Goal: Check status: Check status

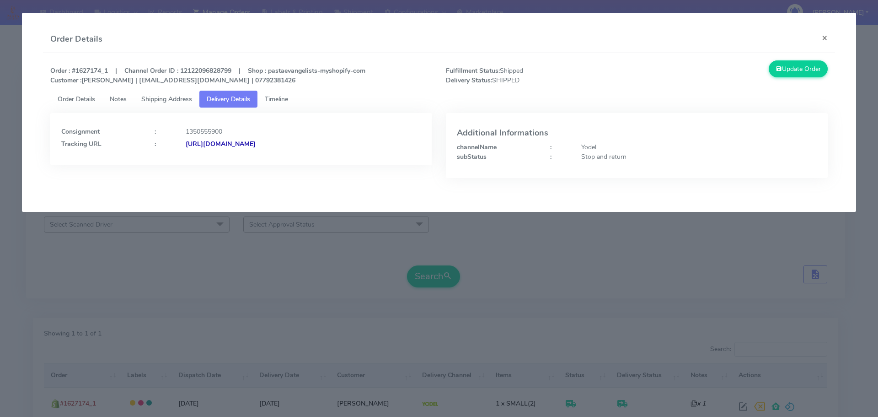
click at [168, 294] on modal-container "Order Details × Order : #1627174_1 | Channel Order ID : 12122096828799 | Shop :…" at bounding box center [439, 208] width 878 height 417
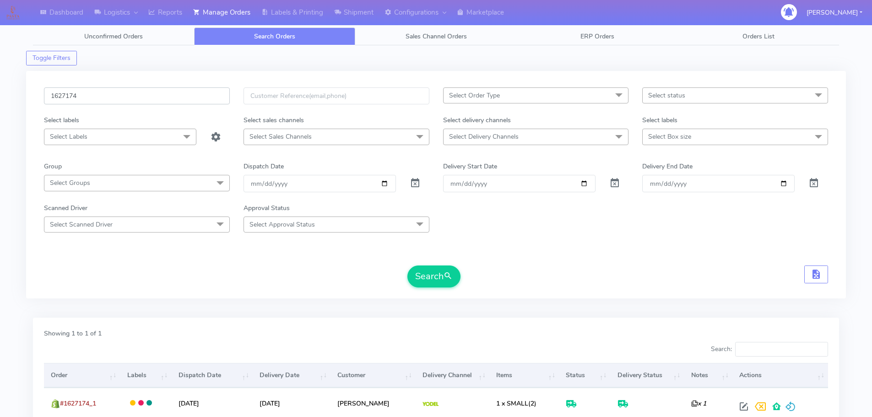
click at [199, 104] on input "1627174" at bounding box center [137, 95] width 186 height 17
paste input "200"
type input "1627200"
click at [407, 265] on button "Search" at bounding box center [433, 276] width 53 height 22
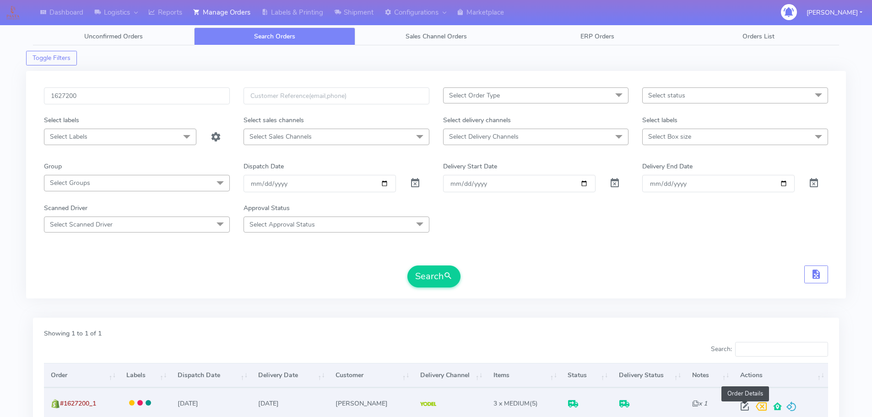
click at [742, 406] on span at bounding box center [744, 408] width 16 height 9
select select "5"
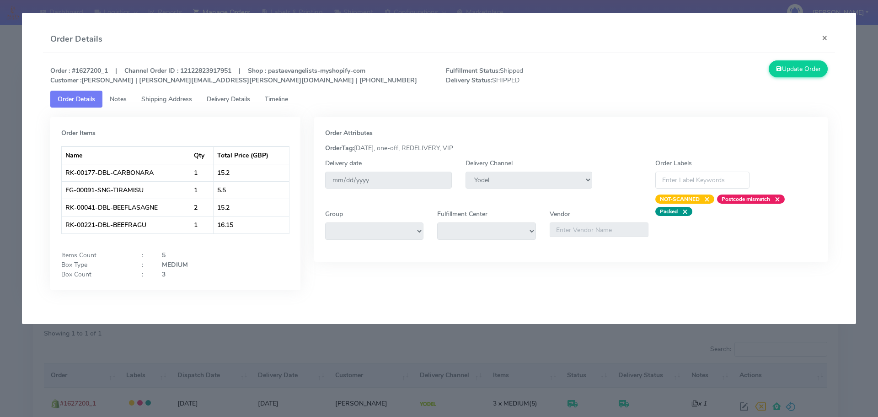
click at [244, 99] on span "Delivery Details" at bounding box center [228, 99] width 43 height 9
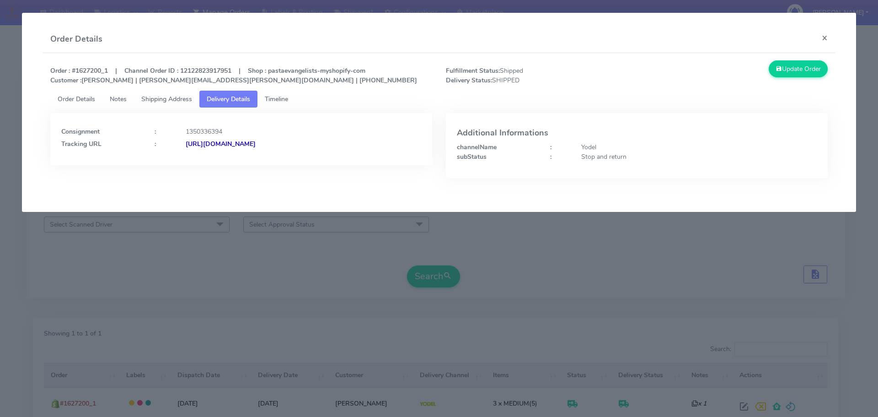
drag, startPoint x: 374, startPoint y: 151, endPoint x: 285, endPoint y: 159, distance: 89.1
click at [285, 159] on div "Consignment : 1350336394 Tracking URL : [URL][DOMAIN_NAME]" at bounding box center [241, 139] width 382 height 52
copy strong "JJD0002249960903041"
click at [309, 241] on modal-container "Order Details × Order : #1627200_1 | Channel Order ID : 12122823917951 | Shop :…" at bounding box center [439, 208] width 878 height 417
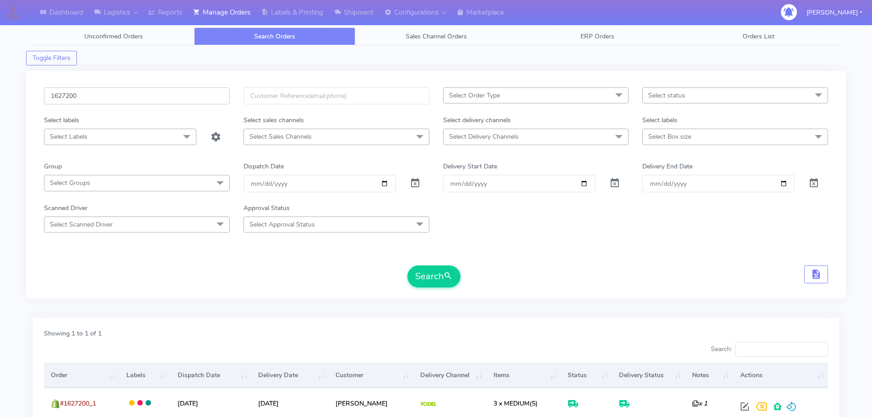
click at [198, 92] on input "1627200" at bounding box center [137, 95] width 186 height 17
paste input "1651"
click at [407, 265] on button "Search" at bounding box center [433, 276] width 53 height 22
click at [211, 98] on input "1621651" at bounding box center [137, 95] width 186 height 17
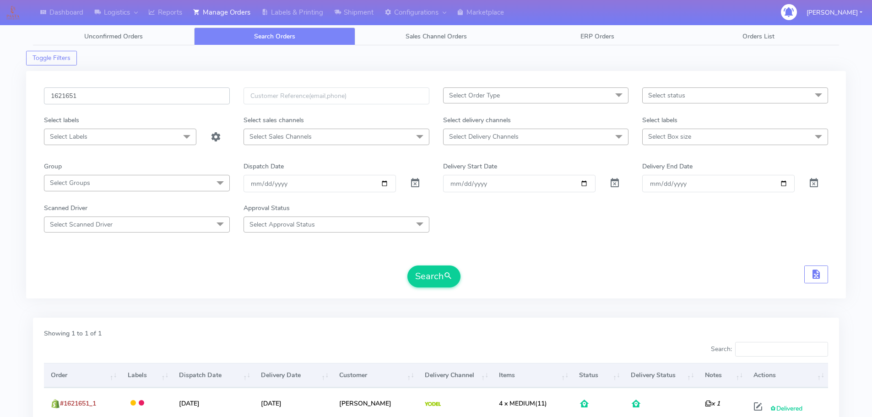
click at [211, 98] on input "1621651" at bounding box center [137, 95] width 186 height 17
paste input "5062"
type input "1625062"
click at [407, 265] on button "Search" at bounding box center [433, 276] width 53 height 22
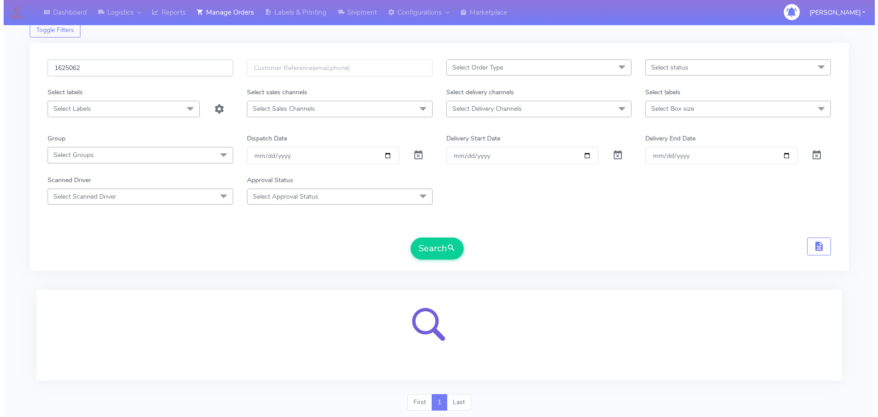
scroll to position [56, 0]
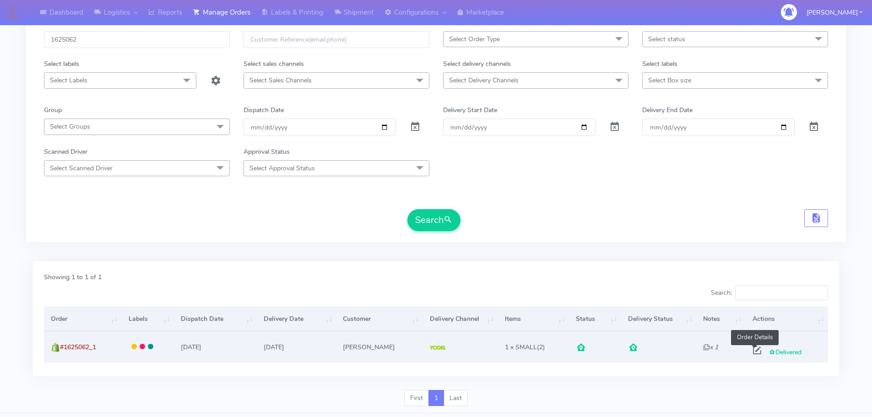
click at [757, 356] on span at bounding box center [756, 352] width 16 height 9
select select "5"
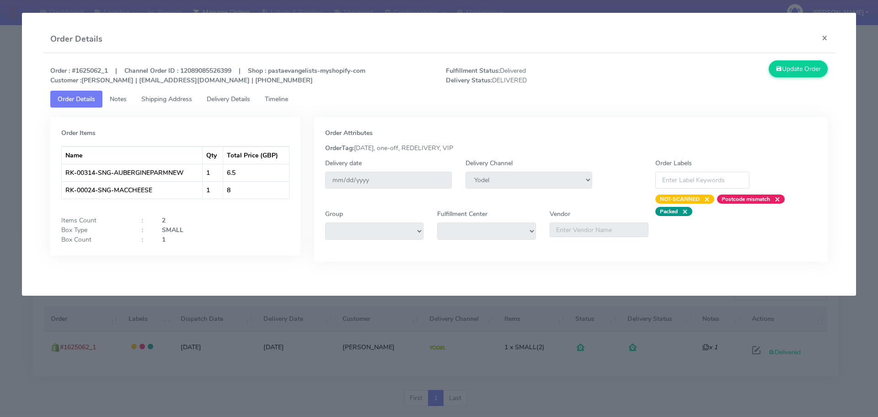
click at [244, 94] on link "Delivery Details" at bounding box center [228, 99] width 58 height 17
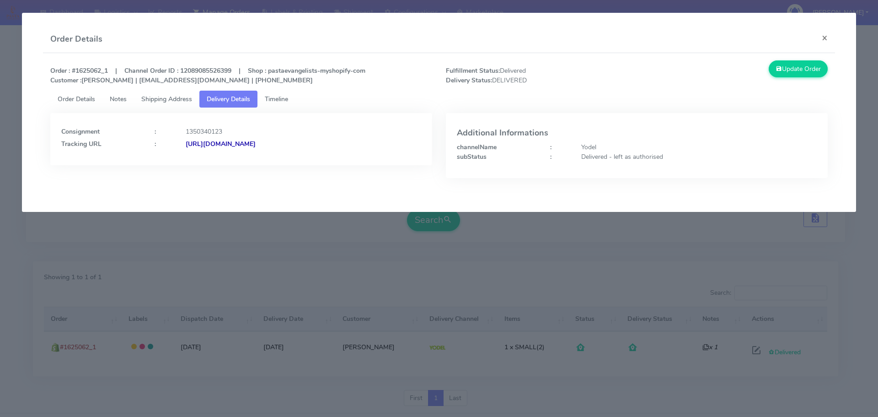
drag, startPoint x: 377, startPoint y: 146, endPoint x: 285, endPoint y: 162, distance: 93.7
click at [285, 162] on div "Consignment : 1350340123 Tracking URL : [URL][DOMAIN_NAME]" at bounding box center [241, 139] width 382 height 52
copy strong "JJD0002249960903052"
drag, startPoint x: 381, startPoint y: 116, endPoint x: 379, endPoint y: 144, distance: 27.9
click at [381, 116] on div "Consignment : 1350340123 Tracking URL : [URL][DOMAIN_NAME]" at bounding box center [241, 139] width 382 height 52
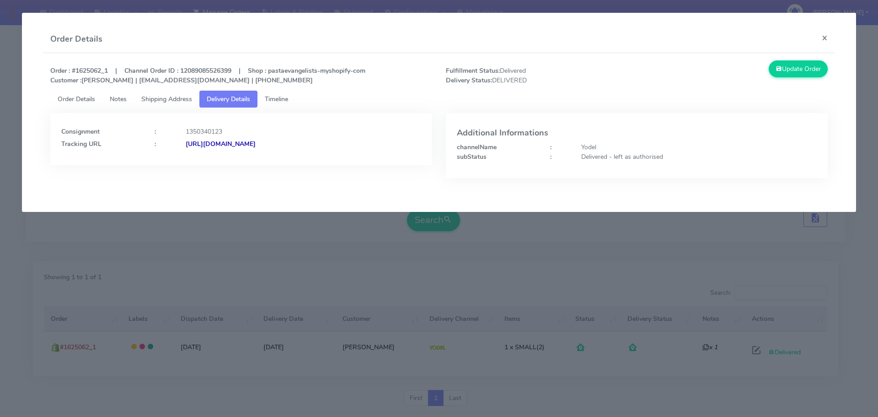
drag, startPoint x: 386, startPoint y: 152, endPoint x: 186, endPoint y: 165, distance: 200.3
click at [186, 165] on div "Consignment : 1350340123 Tracking URL : [URL][DOMAIN_NAME]" at bounding box center [241, 139] width 382 height 52
copy strong "[URL][DOMAIN_NAME]"
click at [160, 272] on modal-container "Order Details × Order : #1625062_1 | Channel Order ID : 12089085526399 | Shop :…" at bounding box center [439, 208] width 878 height 417
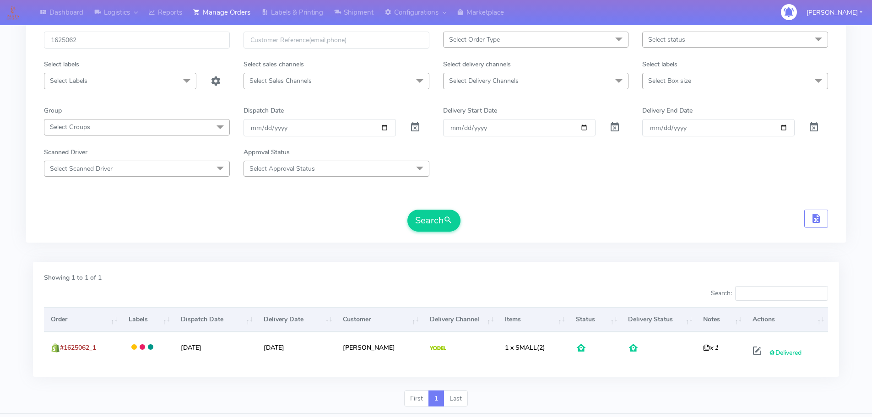
scroll to position [0, 0]
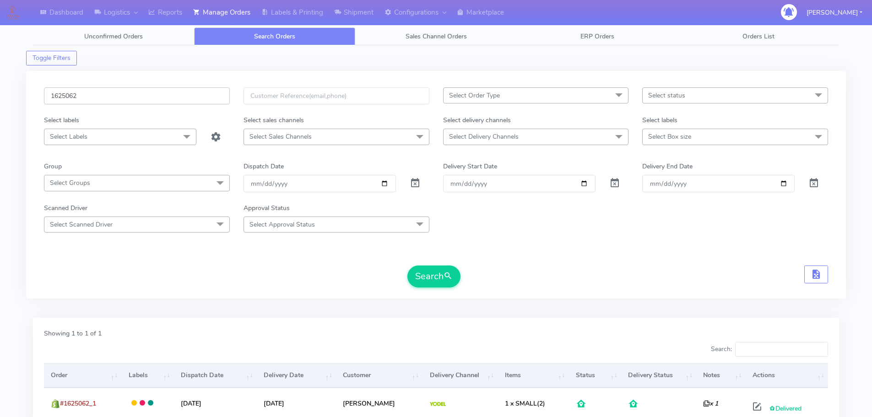
click at [196, 91] on input "1625062" at bounding box center [137, 95] width 186 height 17
paste input "7054"
type input "1627054"
click at [407, 265] on button "Search" at bounding box center [433, 276] width 53 height 22
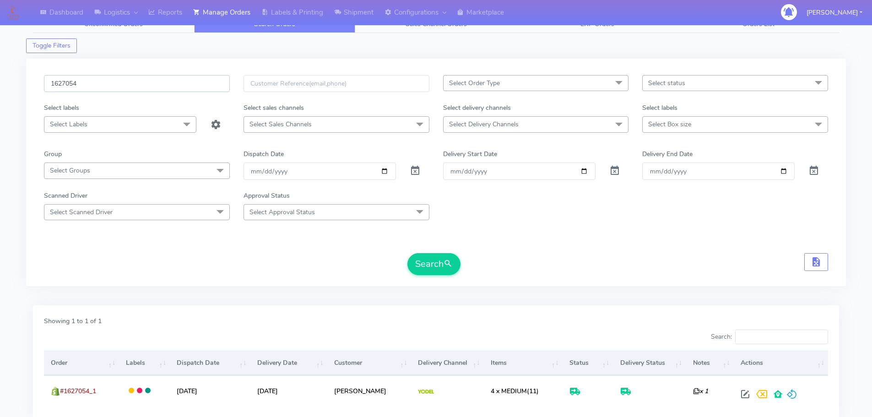
scroll to position [80, 0]
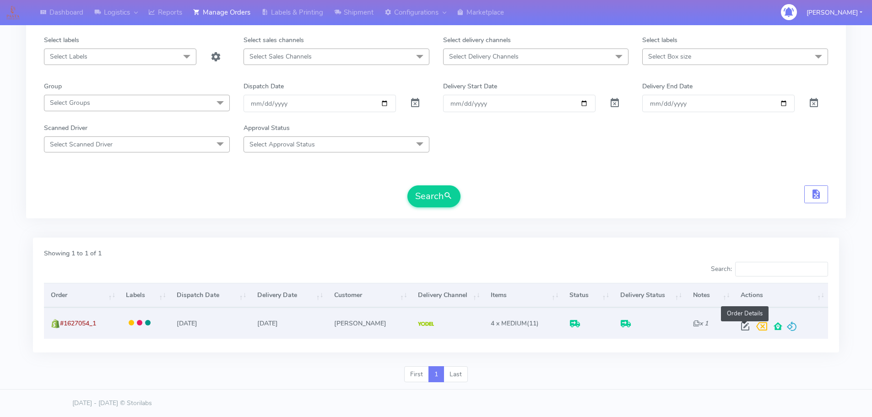
click at [746, 325] on span at bounding box center [745, 328] width 16 height 9
select select "5"
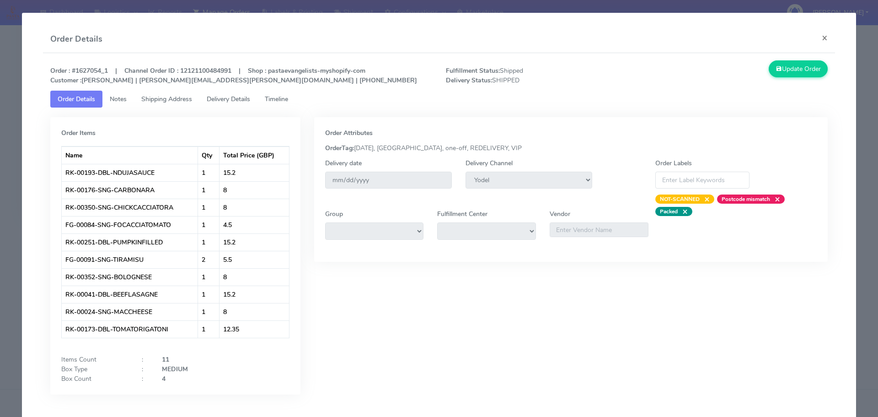
click at [237, 100] on span "Delivery Details" at bounding box center [228, 99] width 43 height 9
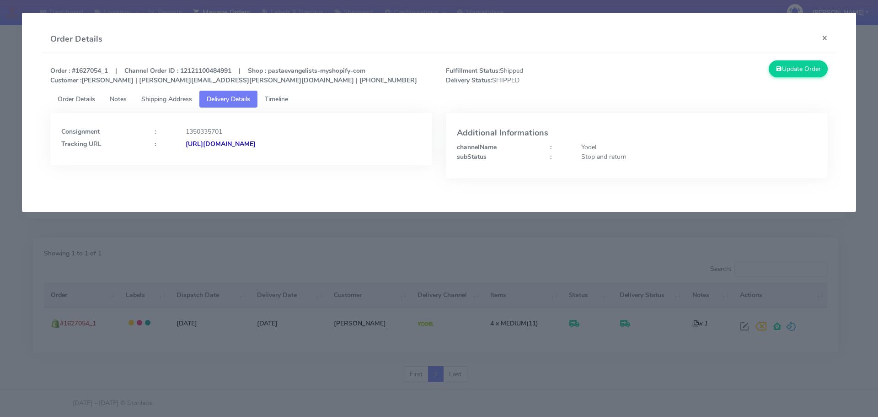
drag, startPoint x: 369, startPoint y: 151, endPoint x: 285, endPoint y: 157, distance: 84.4
click at [285, 157] on div "Consignment : 1350335701 Tracking URL : [URL][DOMAIN_NAME]" at bounding box center [241, 139] width 382 height 52
copy strong "JJD0002249960903008"
drag, startPoint x: 109, startPoint y: 72, endPoint x: 72, endPoint y: 72, distance: 37.5
click at [72, 72] on strong "Order : #1627054_1 | Channel Order ID : 12121100484991 | Shop : pastaevangelist…" at bounding box center [233, 75] width 367 height 18
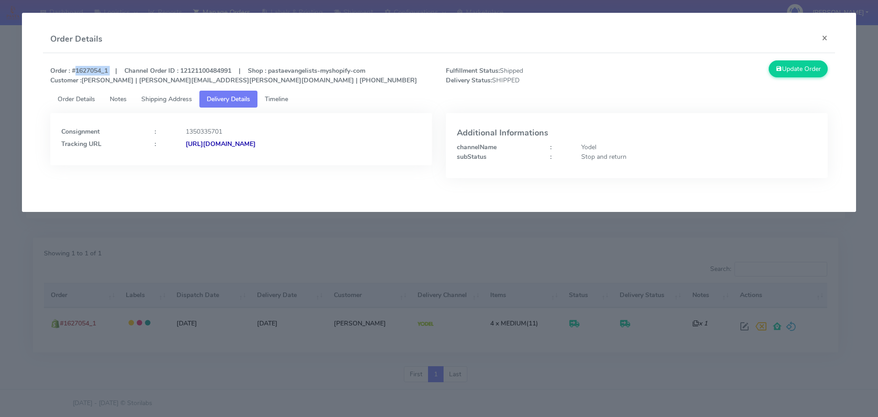
copy strong "#1627054_1"
click at [618, 158] on div "Stop and return" at bounding box center [699, 157] width 249 height 10
copy div "Stop and return"
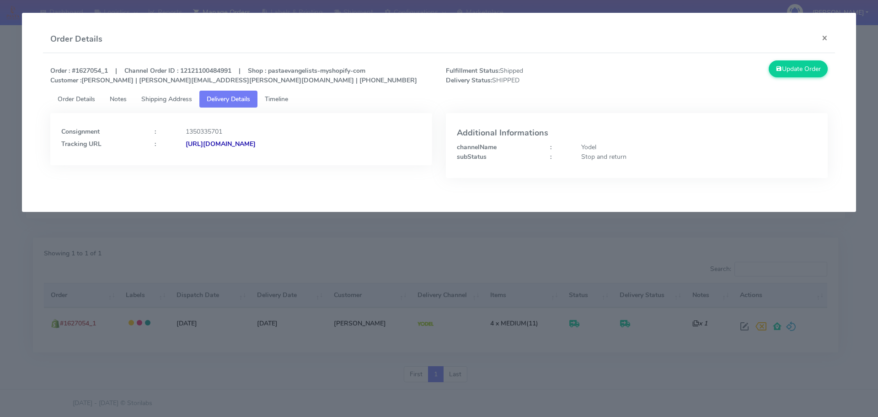
click at [137, 316] on modal-container "Order Details × Order : #1627054_1 | Channel Order ID : 12121100484991 | Shop :…" at bounding box center [439, 208] width 878 height 417
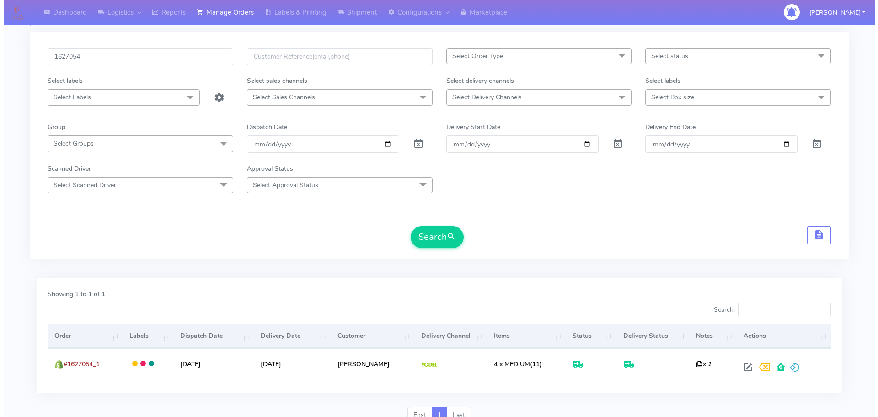
scroll to position [0, 0]
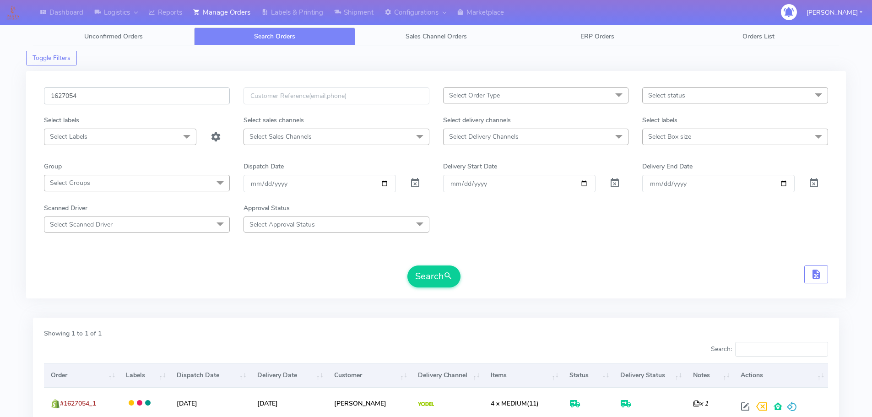
click at [206, 94] on input "1627054" at bounding box center [137, 95] width 186 height 17
paste input "6447"
type input "1626447"
click at [407, 265] on button "Search" at bounding box center [433, 276] width 53 height 22
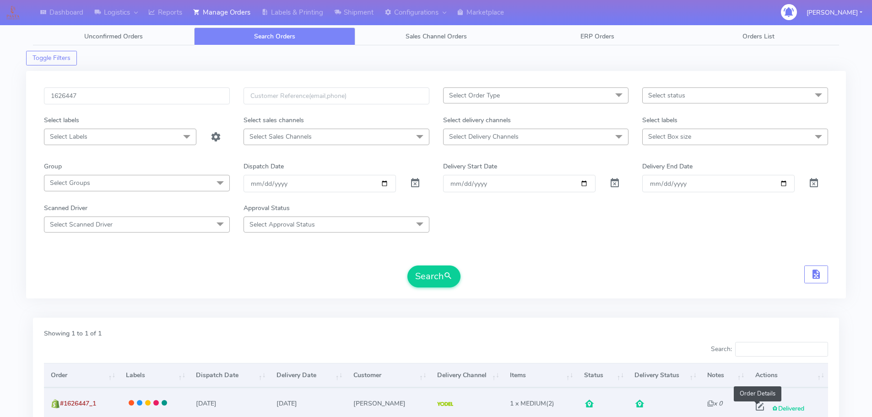
click at [758, 409] on span at bounding box center [759, 408] width 16 height 9
select select "5"
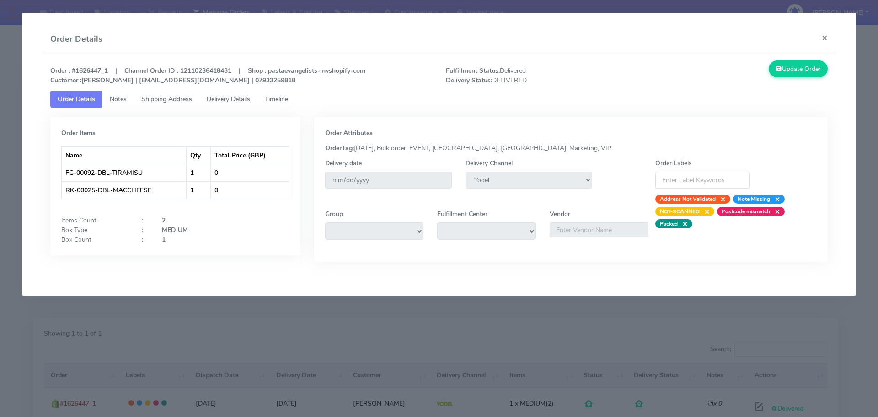
click at [235, 101] on span "Delivery Details" at bounding box center [228, 99] width 43 height 9
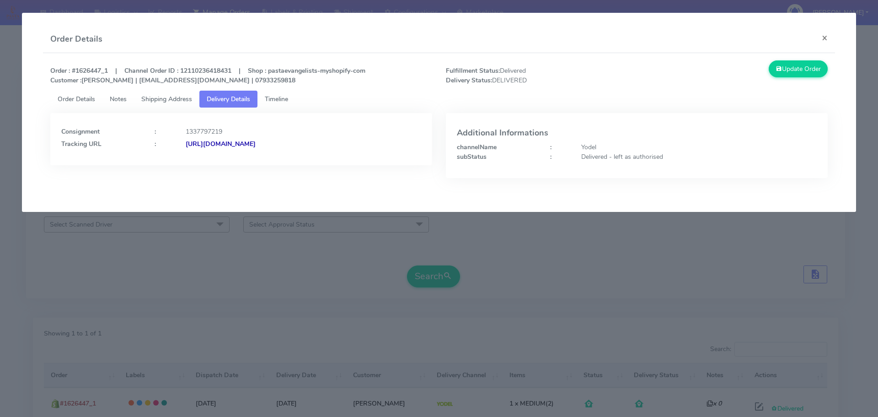
drag, startPoint x: 351, startPoint y: 155, endPoint x: 285, endPoint y: 161, distance: 66.6
click at [285, 161] on div "Consignment : 1337797219 Tracking URL : [URL][DOMAIN_NAME]" at bounding box center [241, 139] width 382 height 52
copy strong "JJD0002249960902210"
click at [112, 257] on modal-container "Order Details × Order : #1626447_1 | Channel Order ID : 12110236418431 | Shop :…" at bounding box center [439, 208] width 878 height 417
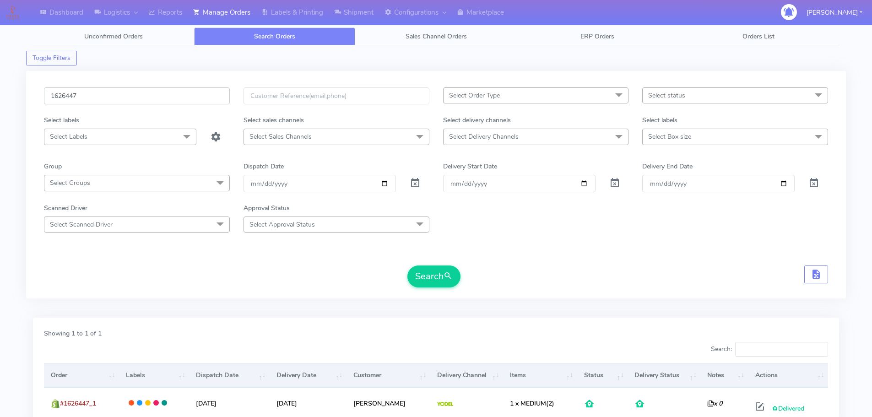
click at [189, 98] on input "1626447" at bounding box center [137, 95] width 186 height 17
paste input "951"
type input "1626951"
click at [407, 265] on button "Search" at bounding box center [433, 276] width 53 height 22
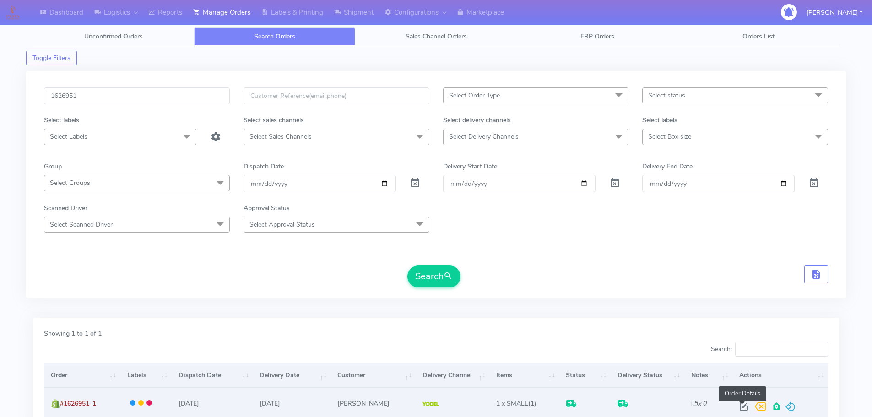
click at [745, 404] on span at bounding box center [743, 408] width 16 height 9
select select "5"
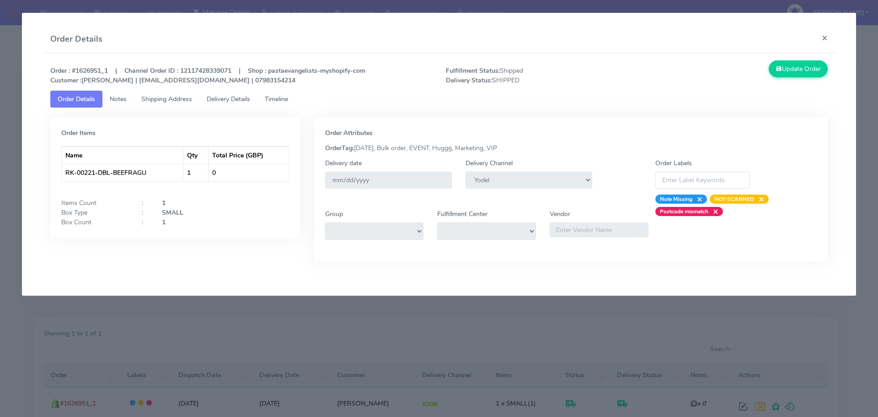
click at [233, 98] on span "Delivery Details" at bounding box center [228, 99] width 43 height 9
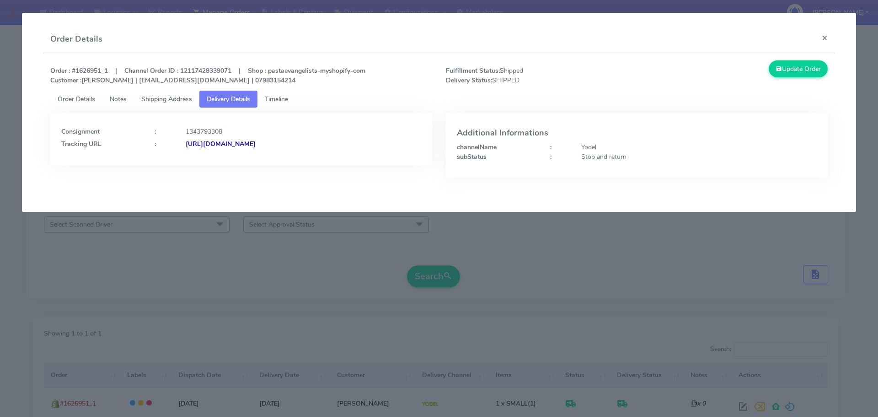
drag, startPoint x: 383, startPoint y: 150, endPoint x: 285, endPoint y: 160, distance: 98.8
click at [285, 160] on div "Consignment : 1343793308 Tracking URL : [URL][DOMAIN_NAME]" at bounding box center [241, 139] width 382 height 52
copy strong "JJD0002249960902883"
click at [141, 216] on modal-container "Order Details × Order : #1626951_1 | Channel Order ID : 12117428339071 | Shop :…" at bounding box center [439, 208] width 878 height 417
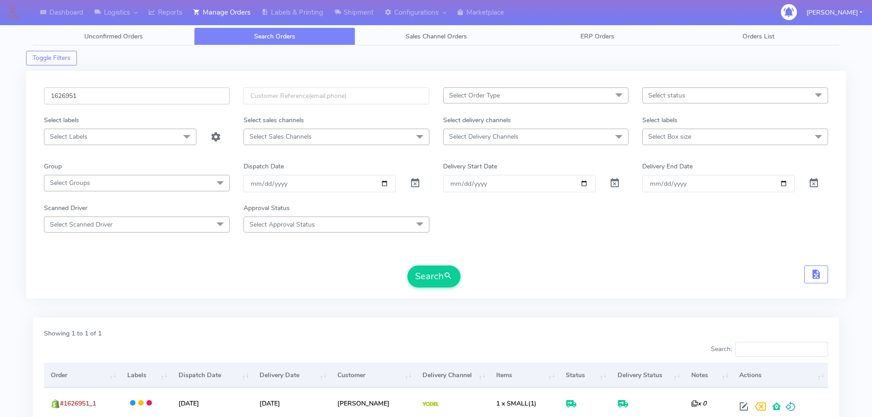
click at [173, 90] on input "1626951" at bounding box center [137, 95] width 186 height 17
click at [173, 89] on input "1626951" at bounding box center [137, 95] width 186 height 17
paste input "507"
type input "1626507"
click at [407, 265] on button "Search" at bounding box center [433, 276] width 53 height 22
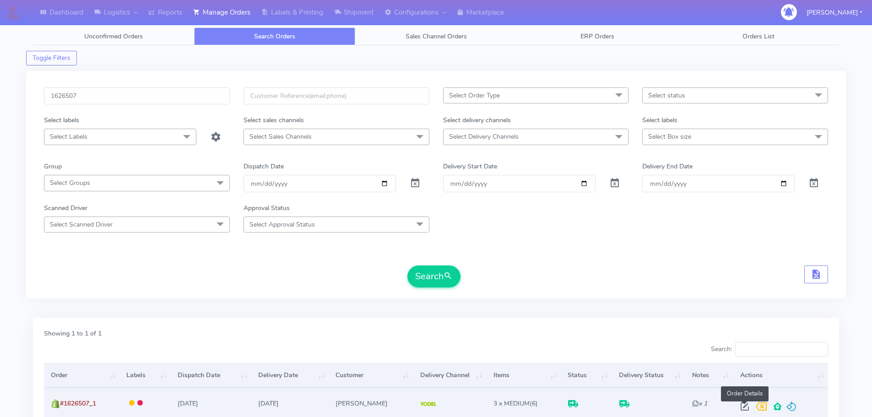
click at [740, 404] on span at bounding box center [744, 408] width 16 height 9
select select "5"
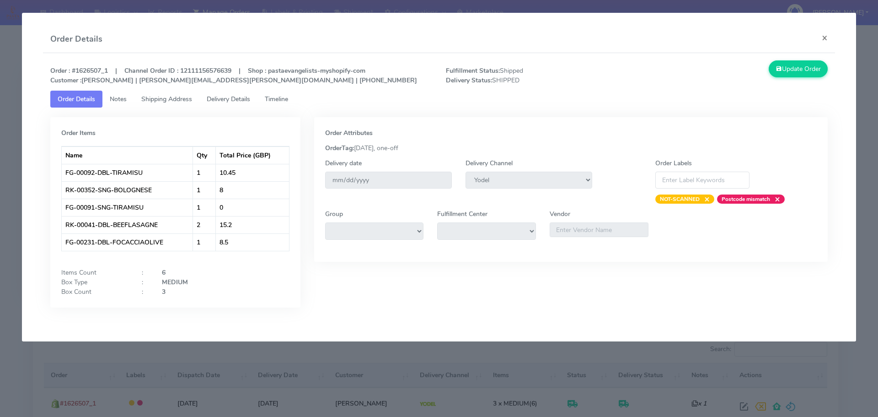
click at [239, 91] on link "Delivery Details" at bounding box center [228, 99] width 58 height 17
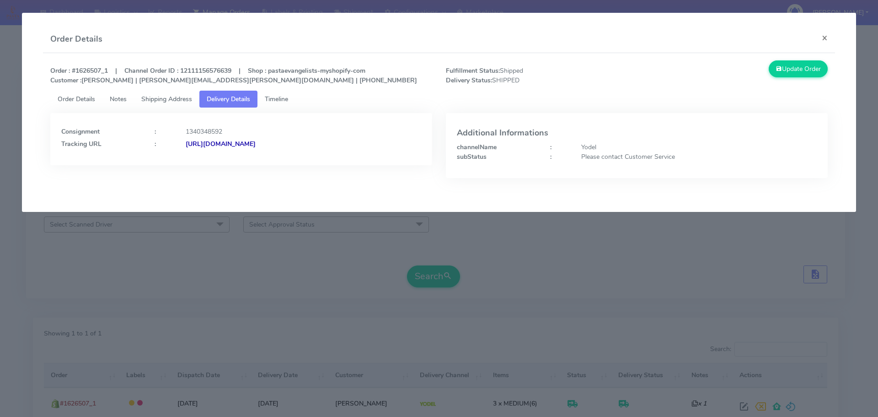
drag, startPoint x: 378, startPoint y: 149, endPoint x: 300, endPoint y: 151, distance: 78.3
click at [285, 156] on div "Consignment : 1340348592 Tracking URL : [URL][DOMAIN_NAME]" at bounding box center [241, 139] width 382 height 52
copy strong "JJD0002249960902456"
